Goal: Information Seeking & Learning: Learn about a topic

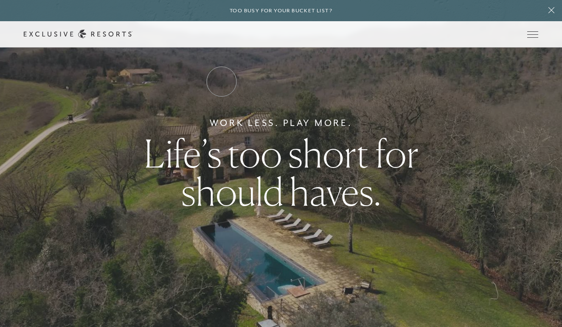
click at [0, 0] on link "Residence Collection" at bounding box center [0, 0] width 0 height 0
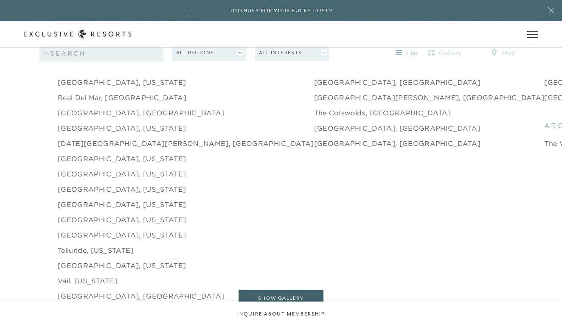
scroll to position [1308, 0]
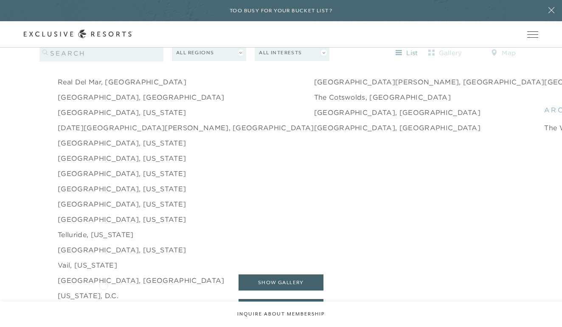
click at [104, 291] on link "[US_STATE], D.C." at bounding box center [88, 296] width 61 height 10
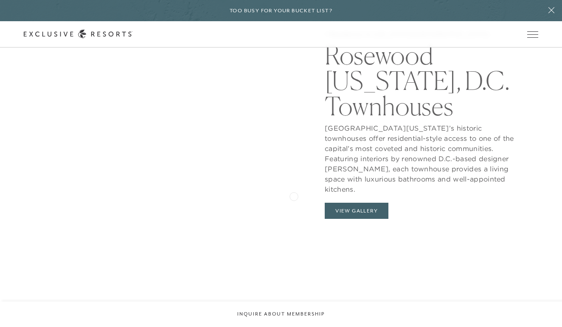
scroll to position [869, 0]
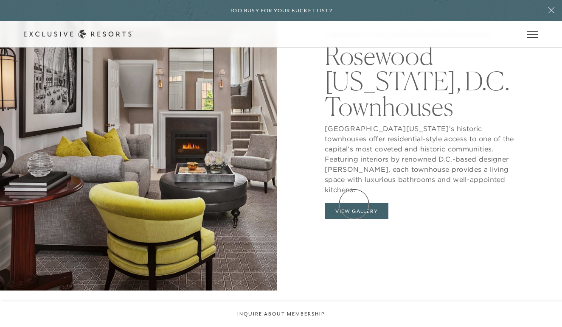
click at [354, 204] on button "View Gallery" at bounding box center [357, 211] width 64 height 16
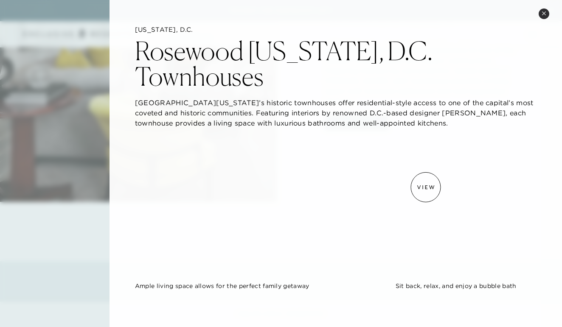
scroll to position [0, 0]
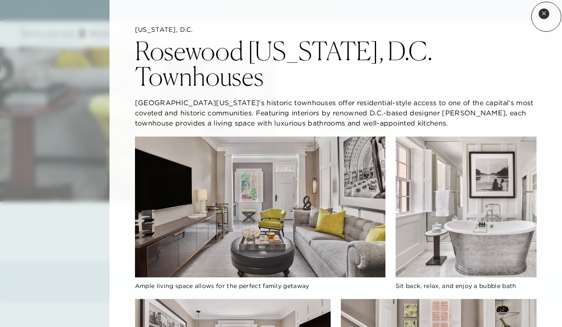
click at [546, 16] on button "Close quickview" at bounding box center [544, 13] width 11 height 11
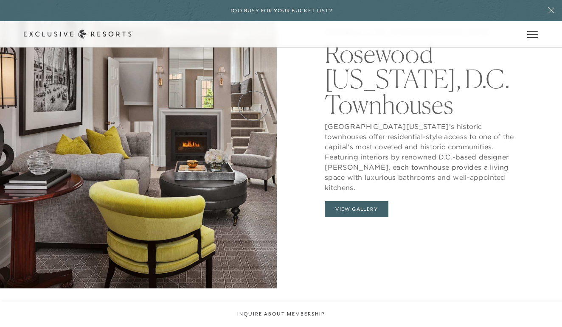
scroll to position [643, 0]
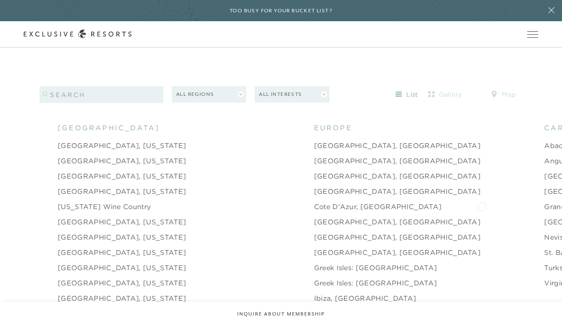
scroll to position [817, 0]
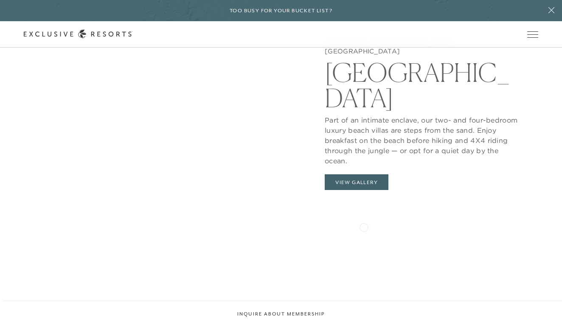
scroll to position [861, 0]
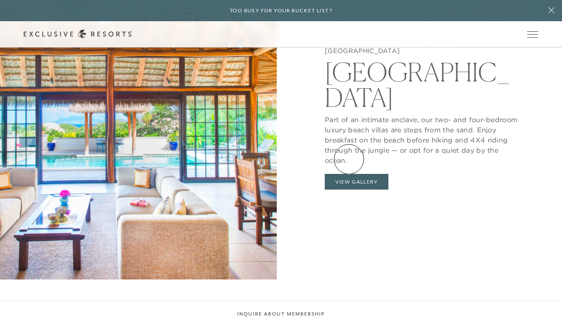
click at [351, 174] on button "View Gallery" at bounding box center [357, 182] width 64 height 16
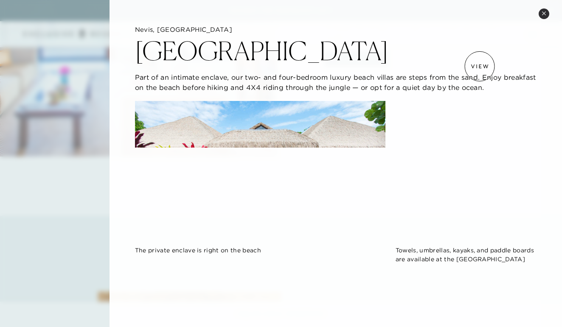
scroll to position [0, 0]
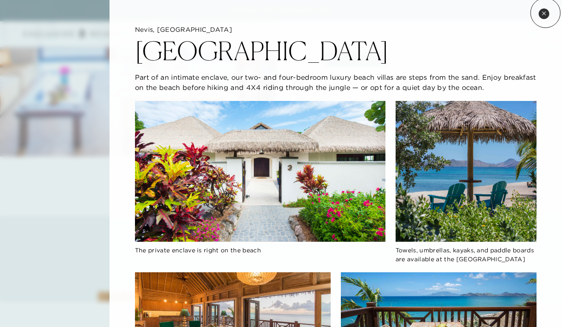
click at [546, 13] on icon at bounding box center [544, 13] width 5 height 5
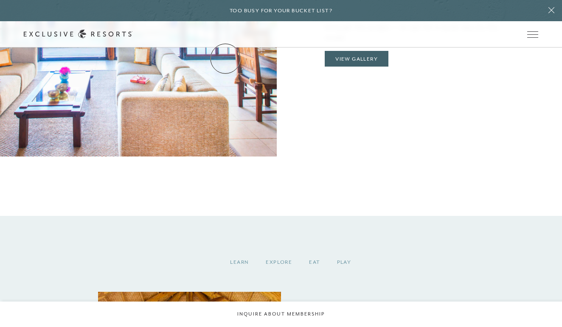
click at [0, 0] on link "Residence Collection" at bounding box center [0, 0] width 0 height 0
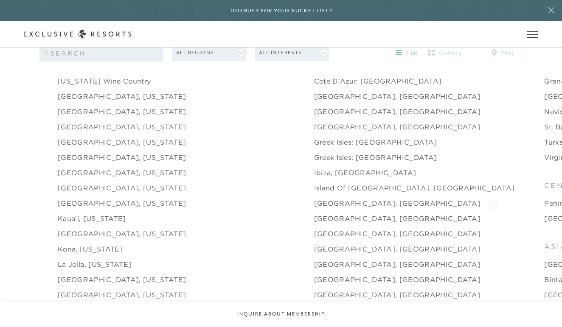
scroll to position [943, 0]
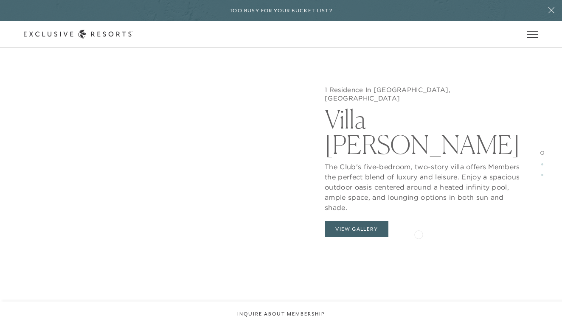
scroll to position [949, 0]
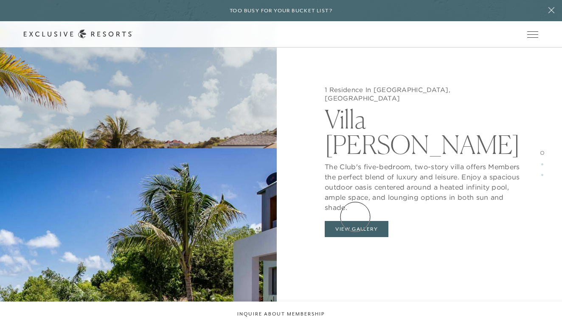
click at [355, 221] on button "View Gallery" at bounding box center [357, 229] width 64 height 16
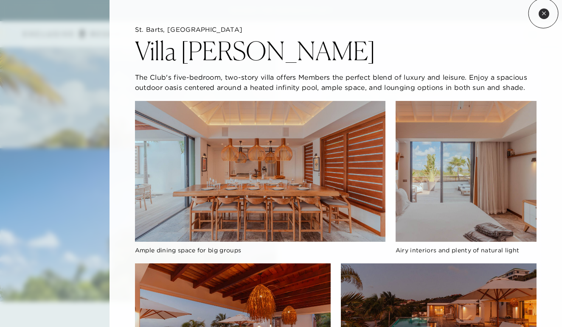
click at [543, 13] on icon at bounding box center [544, 13] width 5 height 5
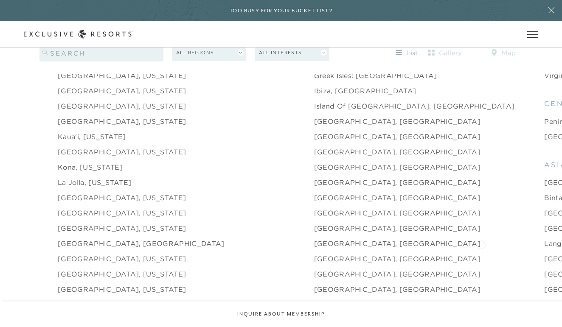
scroll to position [1021, 0]
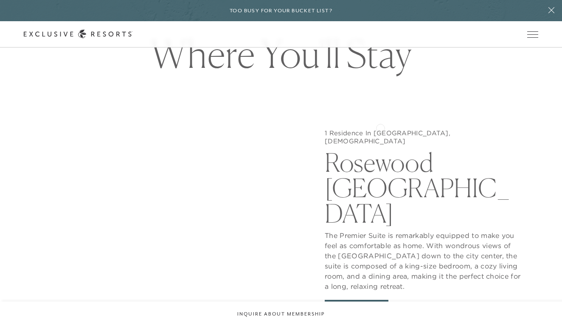
scroll to position [845, 0]
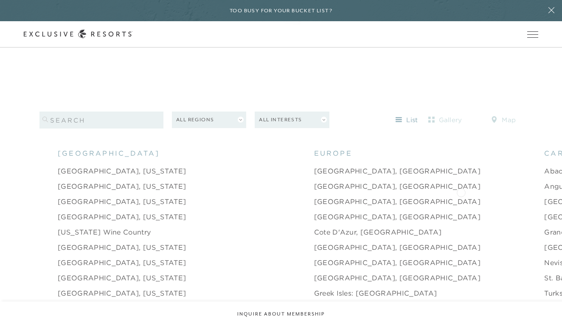
scroll to position [790, 0]
click at [93, 213] on link "[GEOGRAPHIC_DATA], [US_STATE]" at bounding box center [122, 218] width 128 height 10
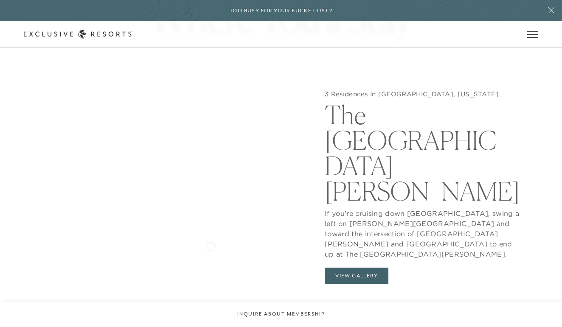
scroll to position [828, 0]
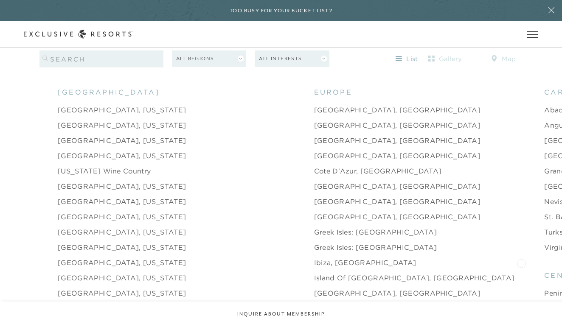
scroll to position [853, 0]
click at [111, 166] on link "[US_STATE] Wine Country" at bounding box center [104, 171] width 93 height 10
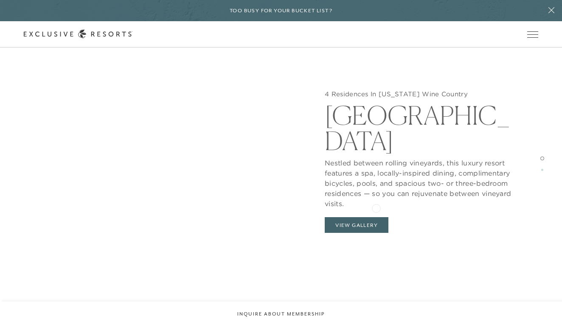
scroll to position [842, 0]
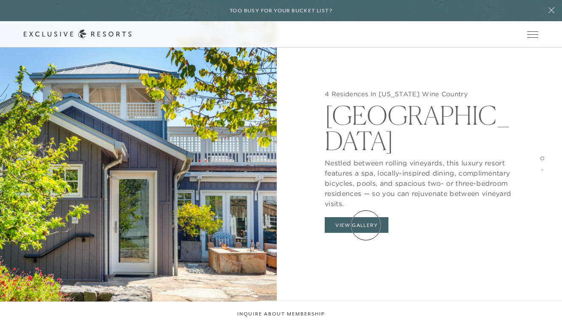
click at [366, 225] on button "View Gallery" at bounding box center [357, 225] width 64 height 16
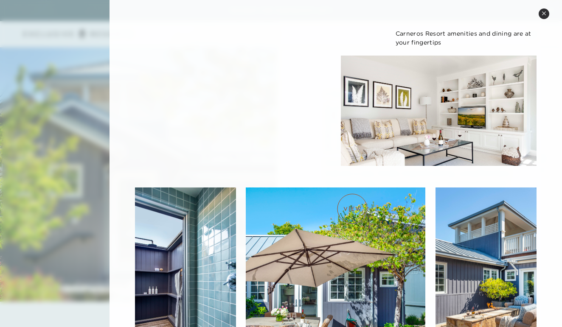
scroll to position [767, 0]
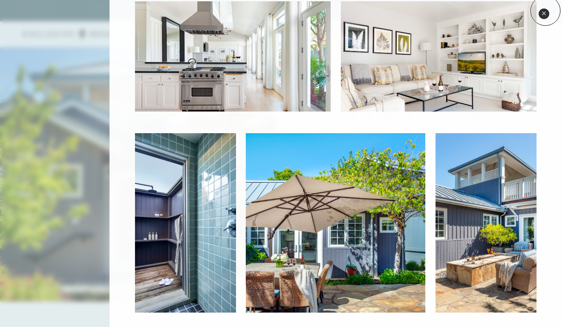
click at [545, 12] on icon at bounding box center [544, 13] width 5 height 5
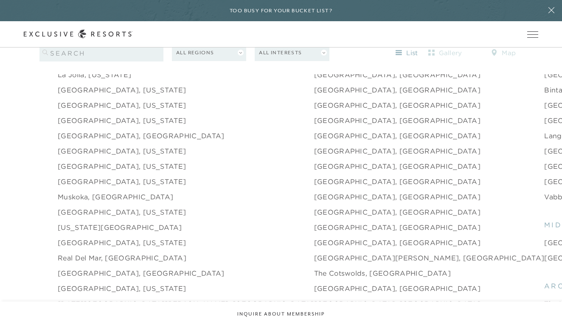
scroll to position [1137, 0]
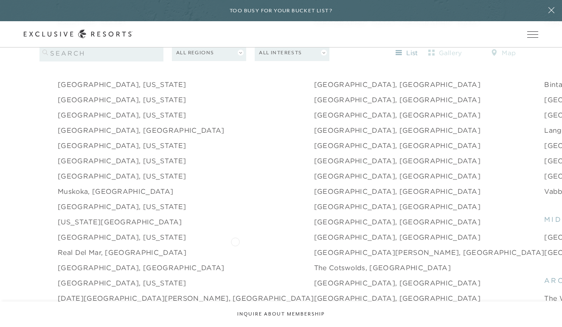
click at [314, 248] on link "[GEOGRAPHIC_DATA][PERSON_NAME], [GEOGRAPHIC_DATA]" at bounding box center [429, 253] width 231 height 10
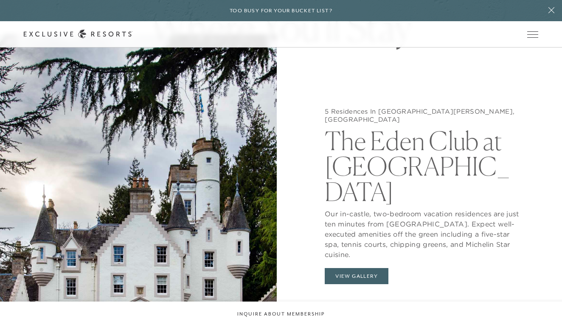
scroll to position [818, 0]
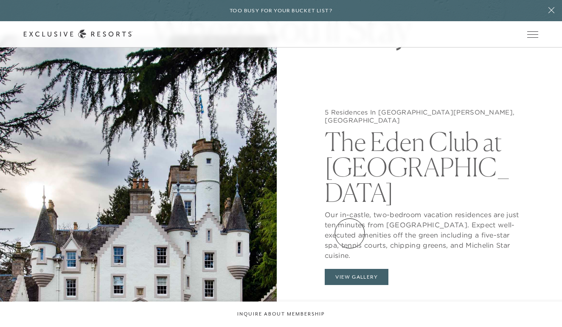
click at [350, 269] on button "View Gallery" at bounding box center [357, 277] width 64 height 16
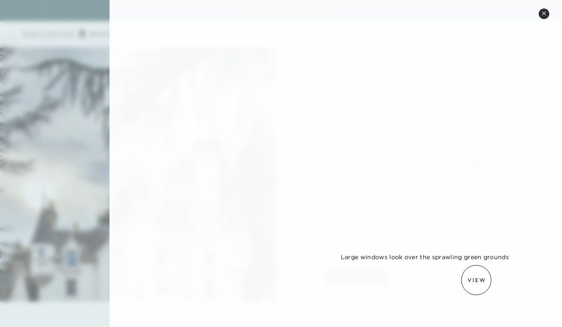
scroll to position [647, 0]
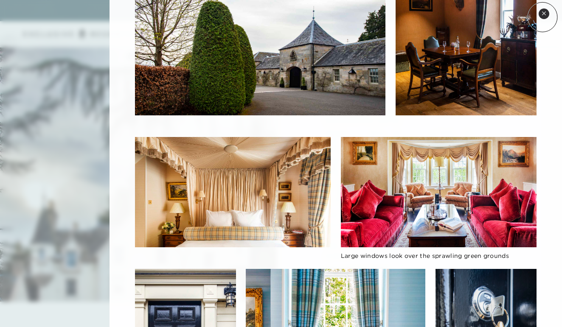
click at [543, 17] on button "Close quickview" at bounding box center [544, 13] width 11 height 11
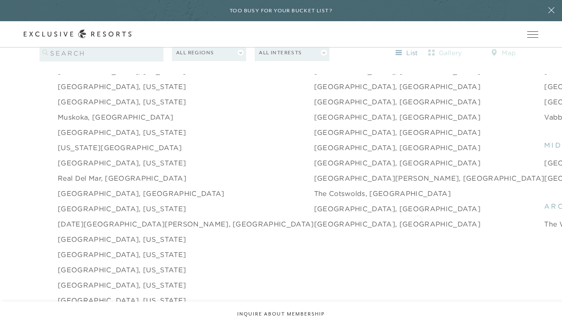
scroll to position [1213, 0]
click at [314, 218] on link "[GEOGRAPHIC_DATA], [GEOGRAPHIC_DATA]" at bounding box center [397, 223] width 167 height 10
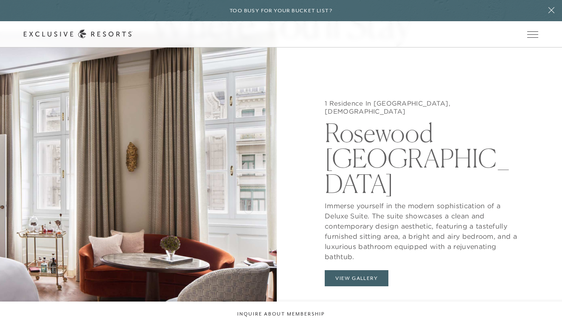
scroll to position [843, 0]
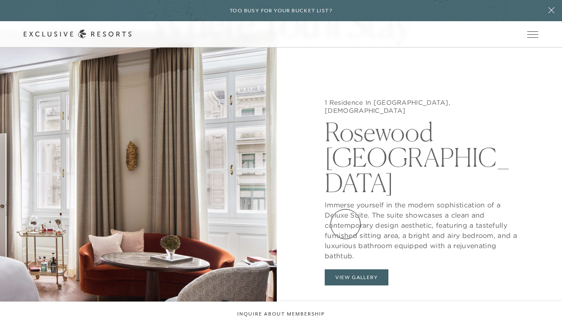
click at [346, 270] on button "View Gallery" at bounding box center [357, 278] width 64 height 16
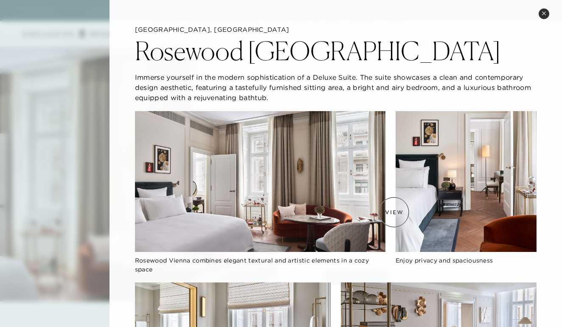
scroll to position [0, 0]
click at [541, 16] on button "Close quickview" at bounding box center [544, 13] width 11 height 11
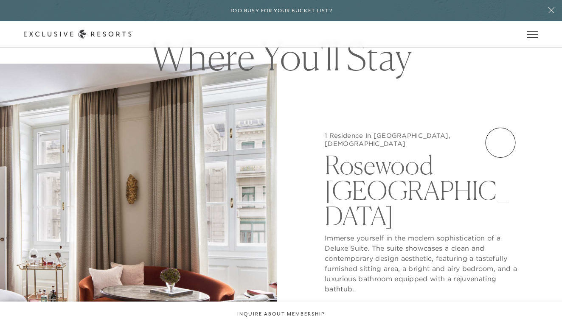
scroll to position [809, 0]
click at [552, 11] on icon at bounding box center [552, 10] width 6 height 6
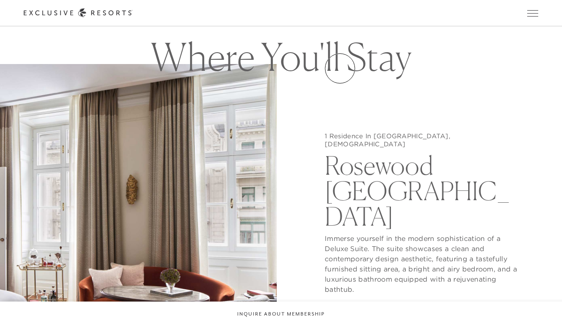
click at [0, 0] on link "VIP Benefits" at bounding box center [0, 0] width 0 height 0
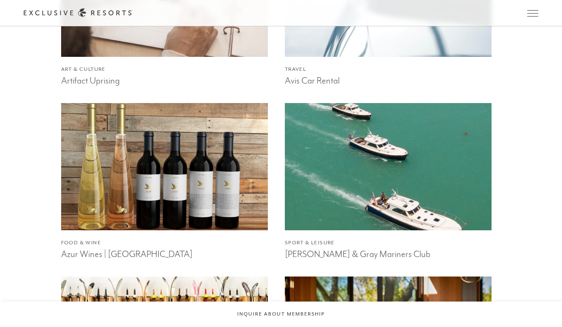
scroll to position [1247, 0]
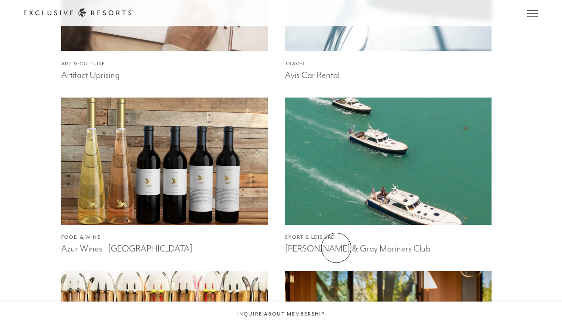
click at [336, 248] on h3 "[PERSON_NAME] & Gray Mariners Club" at bounding box center [388, 248] width 207 height 13
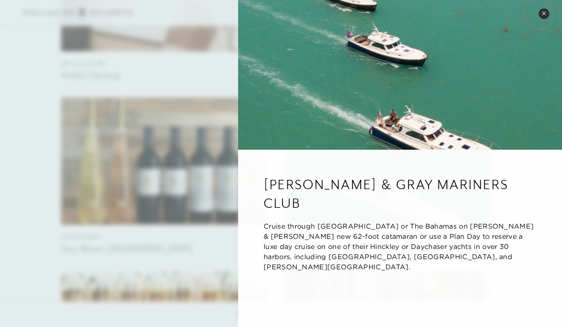
click at [539, 14] on button "Close quickview" at bounding box center [544, 13] width 11 height 11
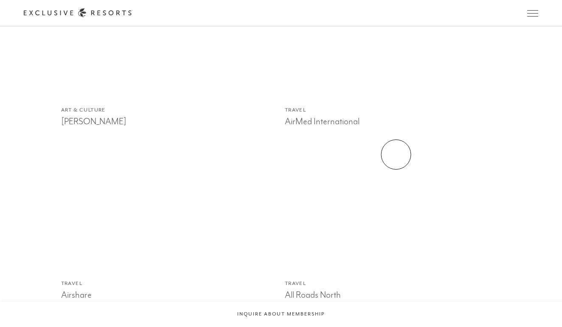
scroll to position [853, 0]
